Goal: Task Accomplishment & Management: Manage account settings

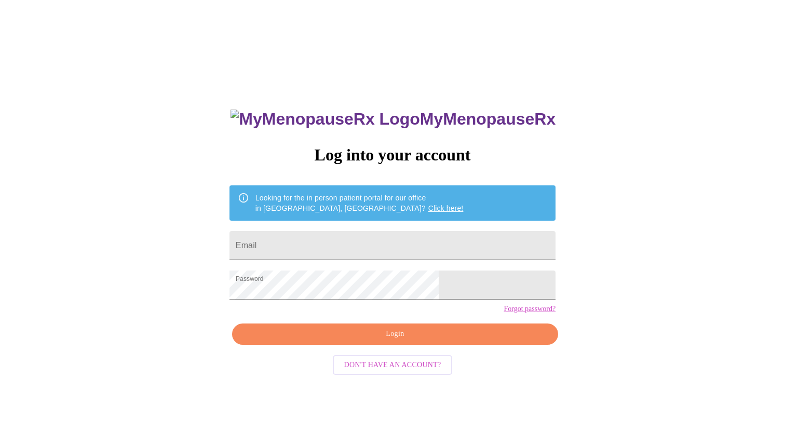
click at [349, 248] on input "Email" at bounding box center [392, 245] width 326 height 29
type input "[EMAIL_ADDRESS][PERSON_NAME][DOMAIN_NAME]"
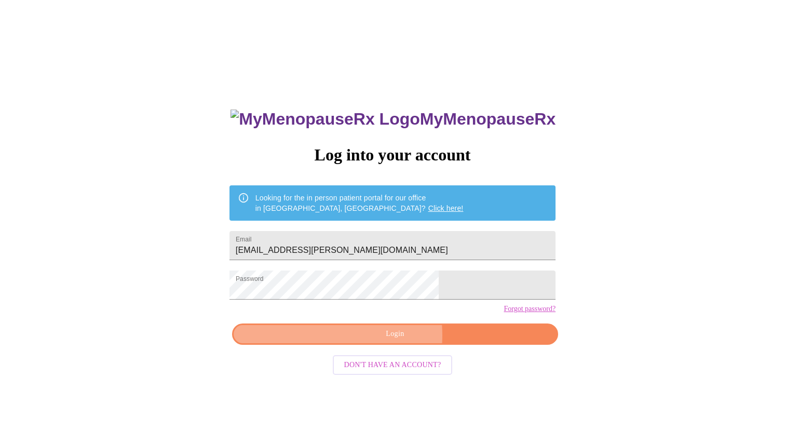
click at [364, 341] on span "Login" at bounding box center [395, 334] width 302 height 13
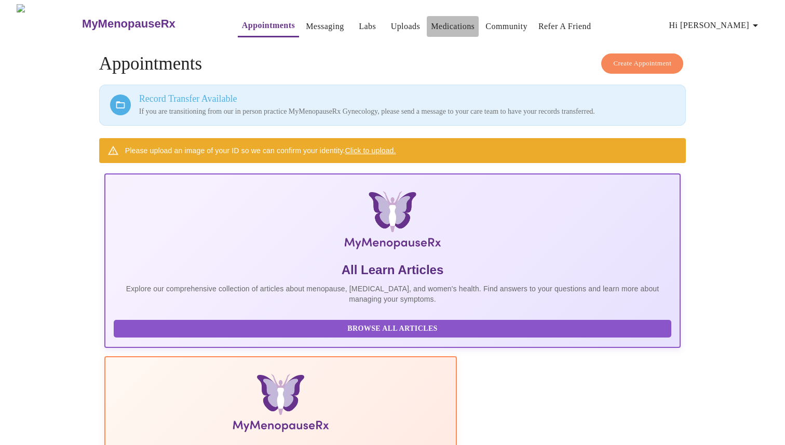
click at [432, 23] on link "Medications" at bounding box center [453, 26] width 44 height 15
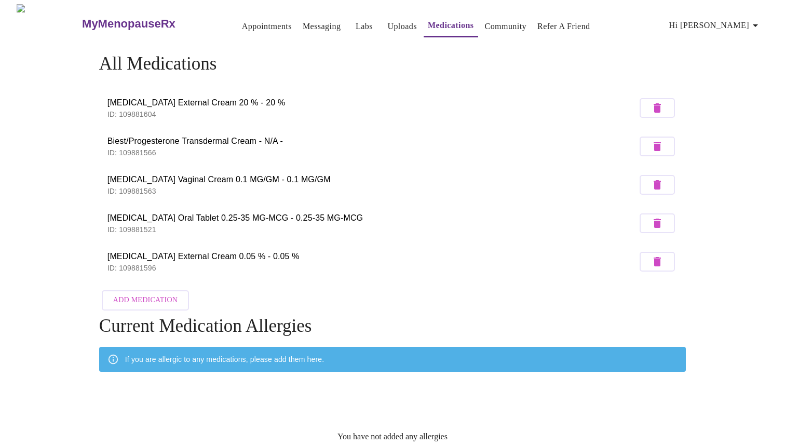
click at [89, 17] on h3 "MyMenopauseRx" at bounding box center [128, 23] width 93 height 13
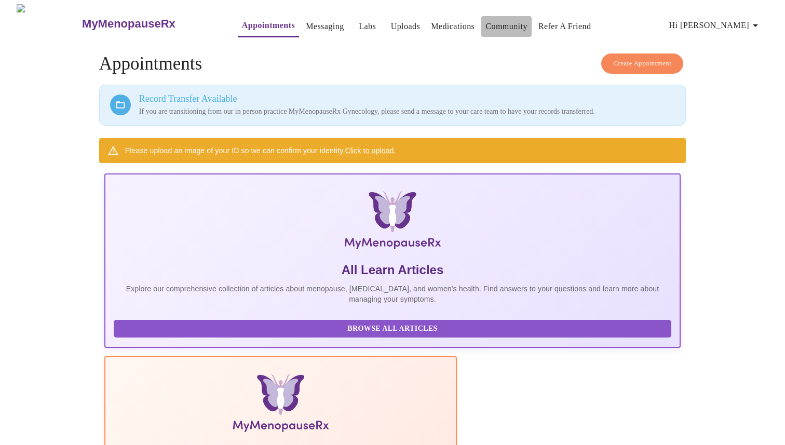
click at [489, 20] on link "Community" at bounding box center [506, 26] width 42 height 15
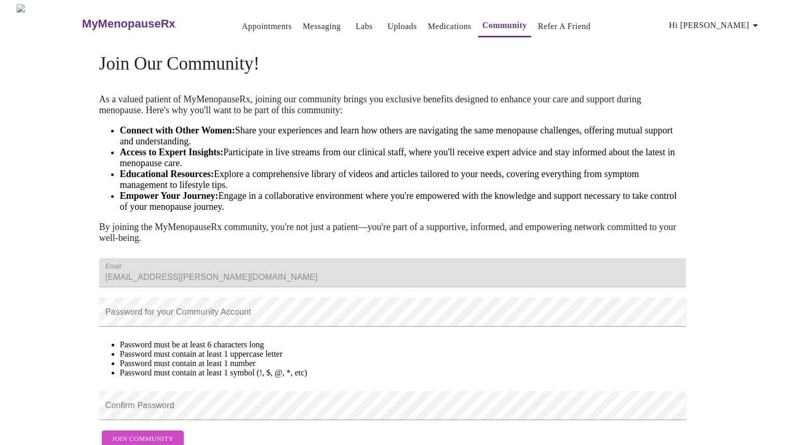
click at [741, 19] on span "Hi [PERSON_NAME]" at bounding box center [715, 25] width 92 height 15
click at [743, 78] on li "Log out" at bounding box center [739, 78] width 48 height 19
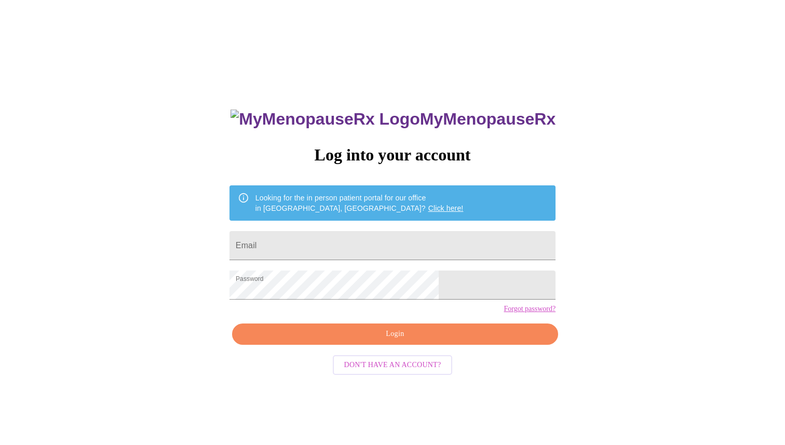
click at [416, 113] on h3 "MyMenopauseRx" at bounding box center [392, 119] width 325 height 19
